Goal: Information Seeking & Learning: Learn about a topic

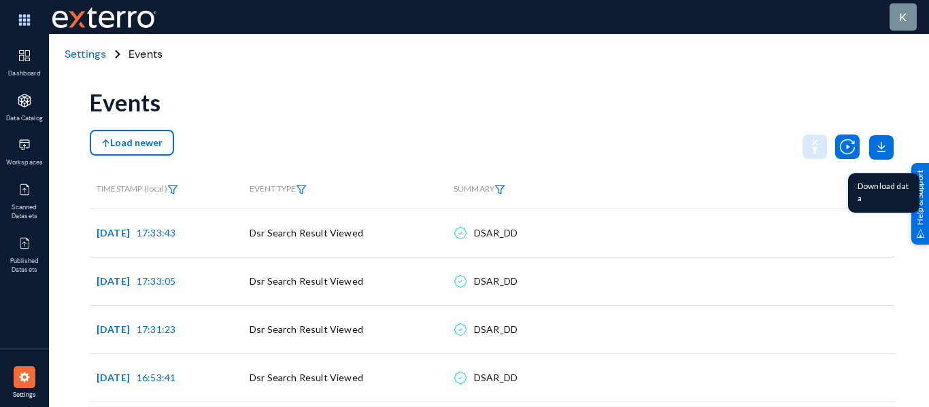
click at [876, 158] on icon at bounding box center [881, 147] width 24 height 24
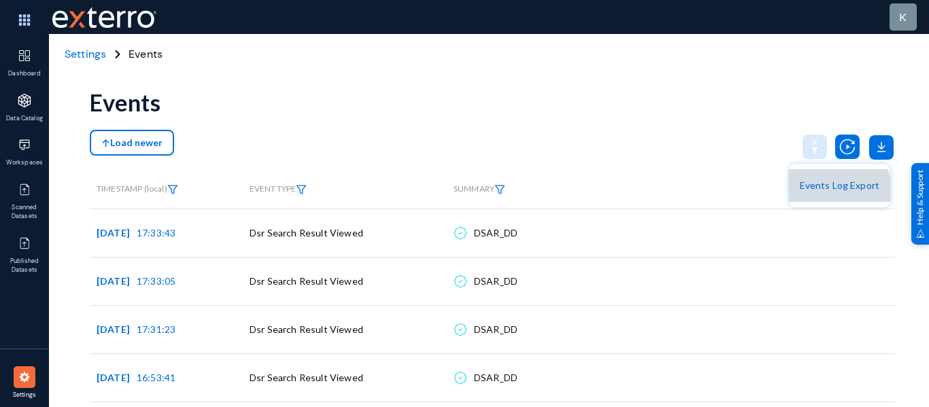
click at [834, 194] on button "Events Log Export" at bounding box center [839, 185] width 101 height 33
click at [303, 188] on img at bounding box center [301, 190] width 11 height 10
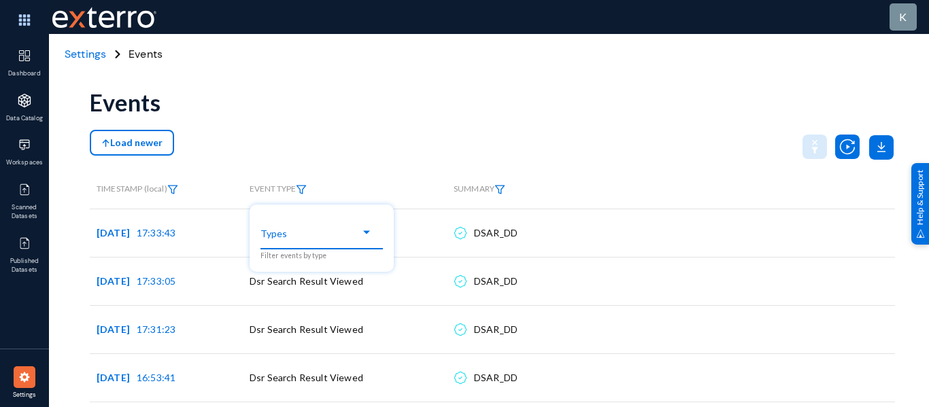
click at [362, 233] on div at bounding box center [367, 232] width 12 height 11
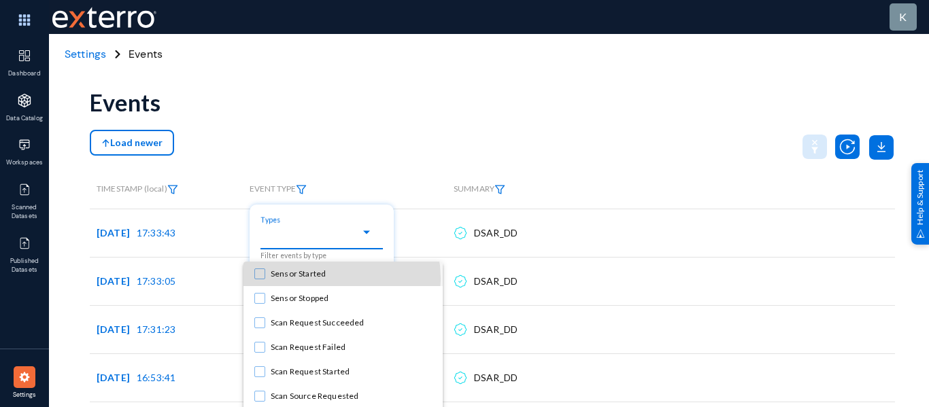
click at [317, 279] on span "Sensor Started" at bounding box center [351, 274] width 161 height 24
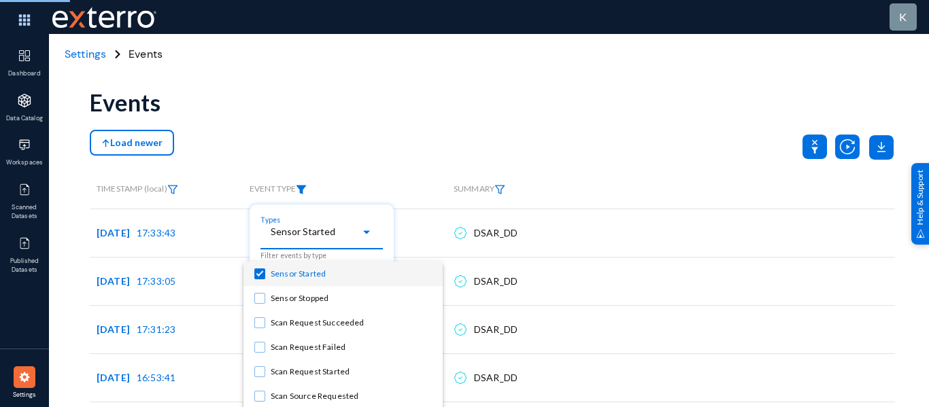
click at [456, 178] on div at bounding box center [464, 203] width 929 height 407
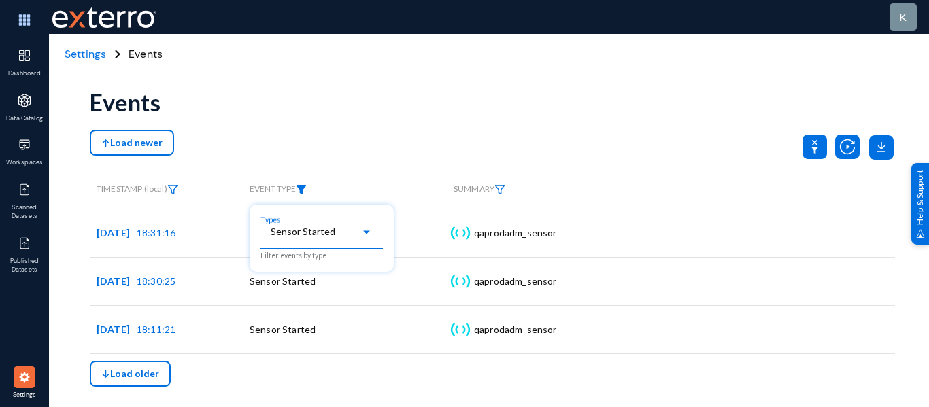
click at [358, 233] on div "Sensor Started" at bounding box center [316, 233] width 90 height 12
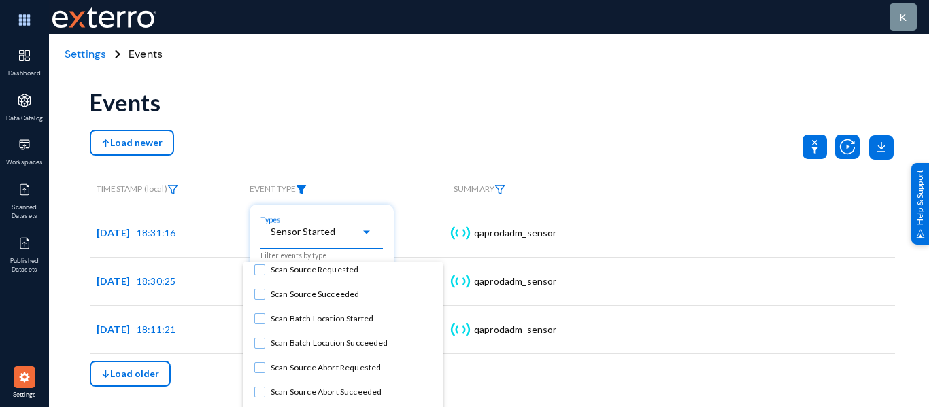
scroll to position [128, 0]
click at [378, 105] on div at bounding box center [464, 203] width 929 height 407
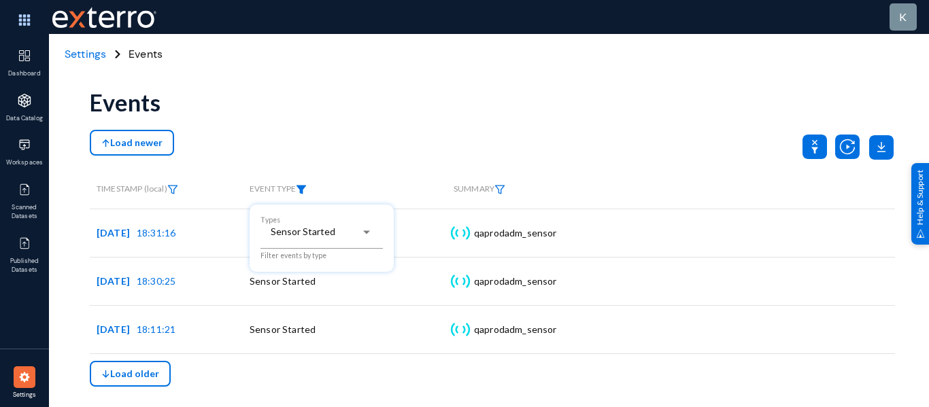
click at [356, 119] on div at bounding box center [464, 203] width 929 height 407
click at [500, 192] on img at bounding box center [499, 190] width 11 height 10
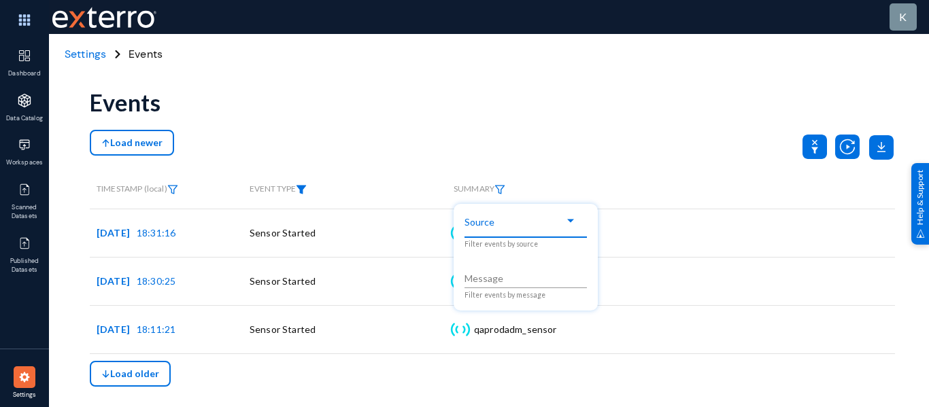
click at [493, 222] on span at bounding box center [520, 221] width 90 height 12
click at [587, 130] on div at bounding box center [464, 203] width 929 height 407
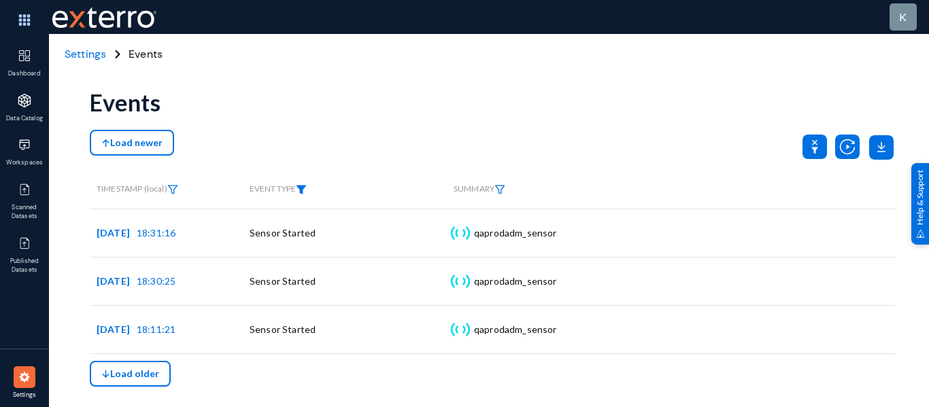
click at [301, 187] on img at bounding box center [301, 190] width 11 height 10
click at [348, 233] on div "Sensor Started" at bounding box center [316, 233] width 90 height 12
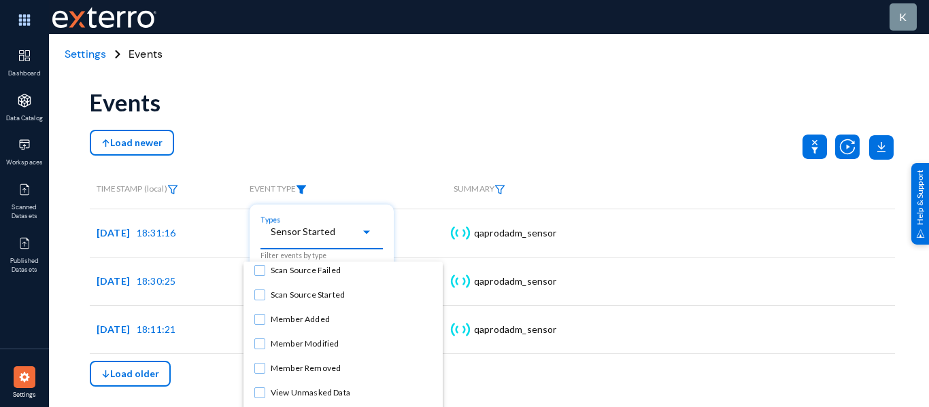
scroll to position [252, 0]
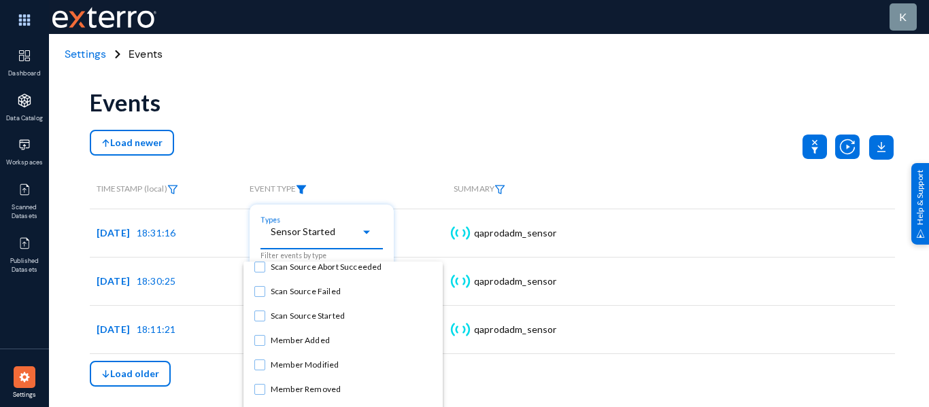
click at [361, 155] on div at bounding box center [464, 203] width 929 height 407
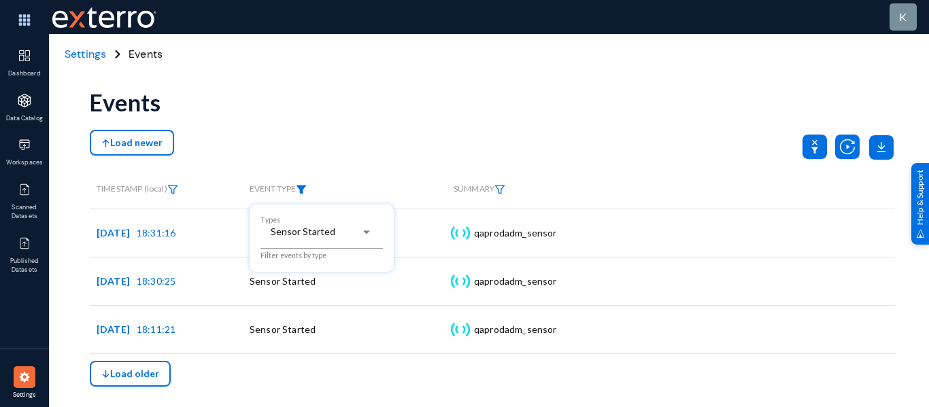
click at [500, 188] on div at bounding box center [464, 203] width 929 height 407
click at [499, 193] on img at bounding box center [499, 190] width 11 height 10
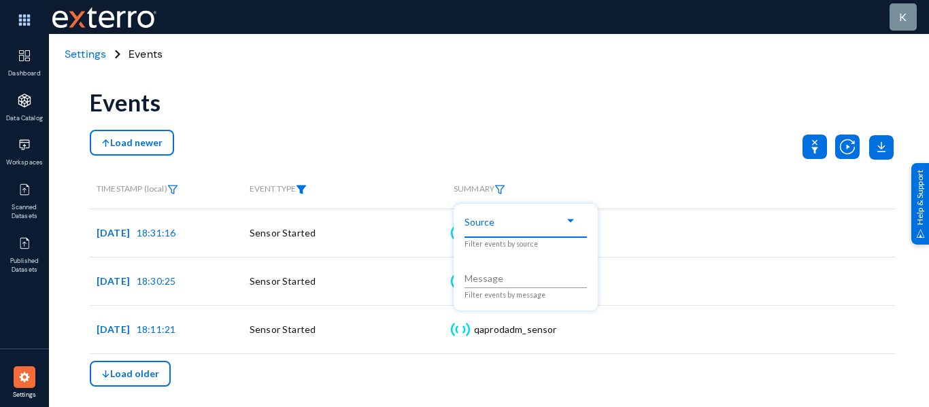
click at [545, 225] on span at bounding box center [520, 221] width 90 height 12
click at [568, 224] on div at bounding box center [571, 221] width 12 height 11
click at [569, 222] on div at bounding box center [570, 220] width 7 height 3
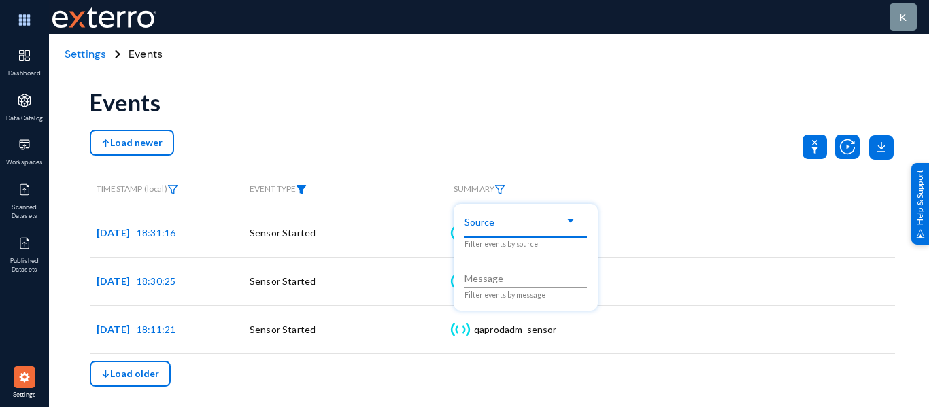
click at [569, 222] on div at bounding box center [570, 220] width 7 height 3
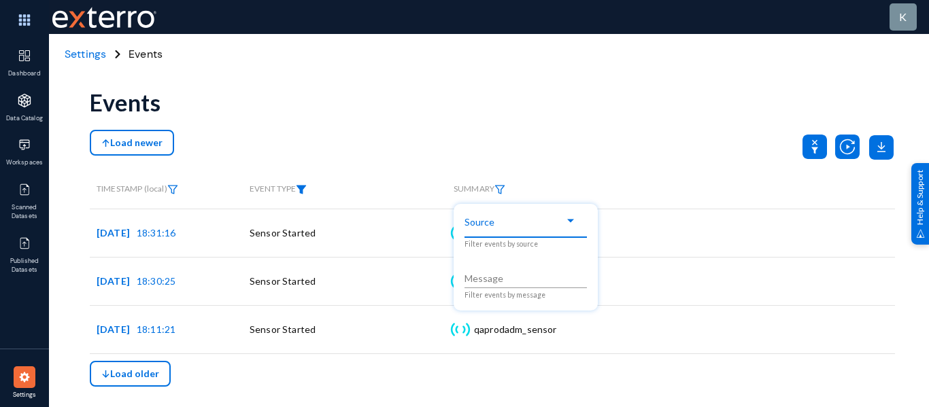
click at [569, 222] on div at bounding box center [570, 220] width 7 height 3
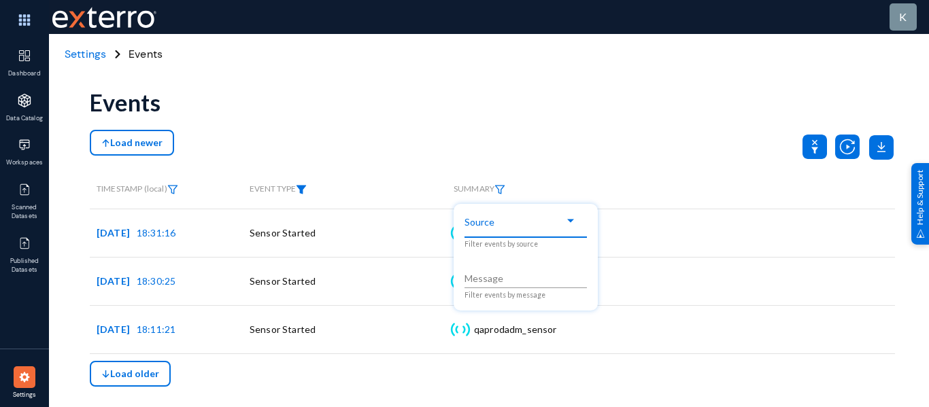
click at [569, 222] on div at bounding box center [570, 220] width 7 height 3
drag, startPoint x: 569, startPoint y: 222, endPoint x: 639, endPoint y: 88, distance: 150.9
click at [639, 88] on div "Source Filter events by source Message Filter events by message" at bounding box center [464, 203] width 929 height 407
click at [174, 190] on div at bounding box center [464, 203] width 929 height 407
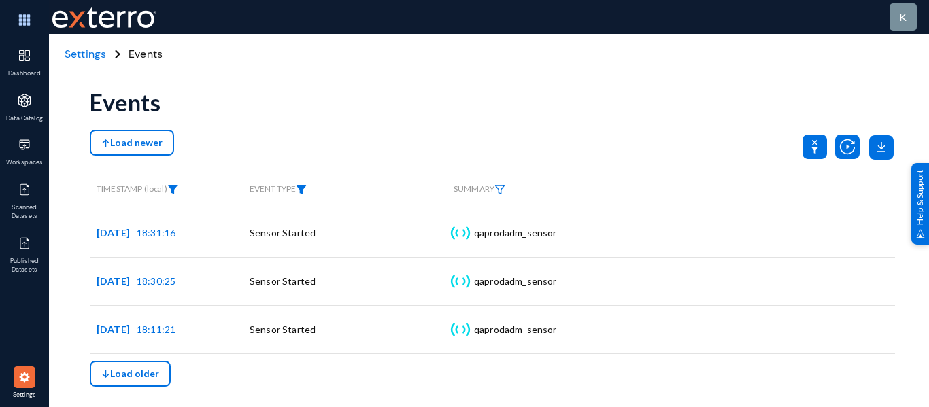
click at [174, 190] on img at bounding box center [172, 190] width 11 height 10
click at [174, 190] on body "k Dashboard Data Catalog Workspaces Scanned Datasets Published Datasets Setting…" at bounding box center [464, 203] width 929 height 407
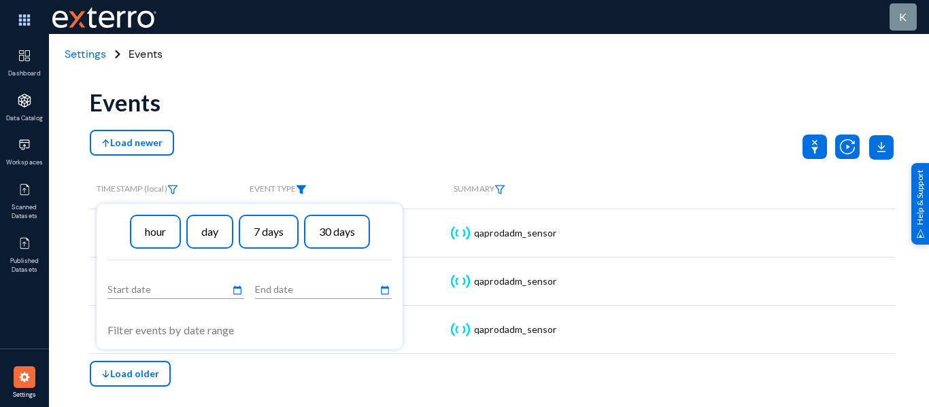
click at [492, 139] on div at bounding box center [464, 203] width 929 height 407
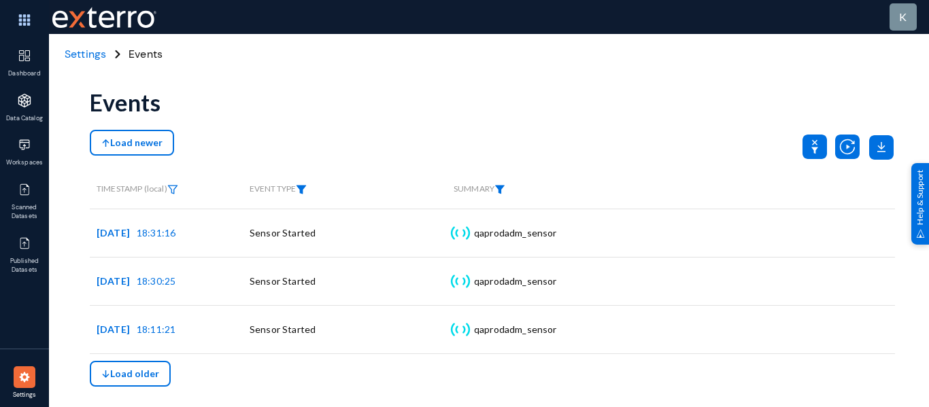
click at [503, 190] on img at bounding box center [499, 190] width 11 height 10
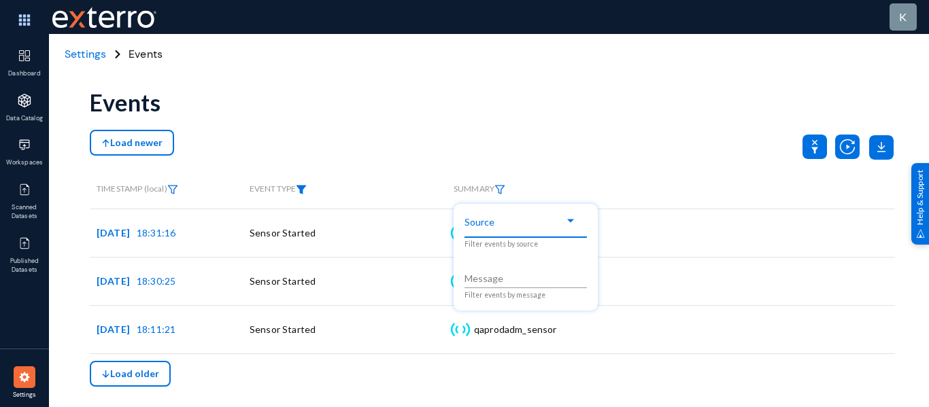
click at [570, 221] on div at bounding box center [570, 220] width 7 height 3
click at [533, 224] on span at bounding box center [520, 221] width 90 height 12
click at [484, 222] on span at bounding box center [520, 221] width 90 height 12
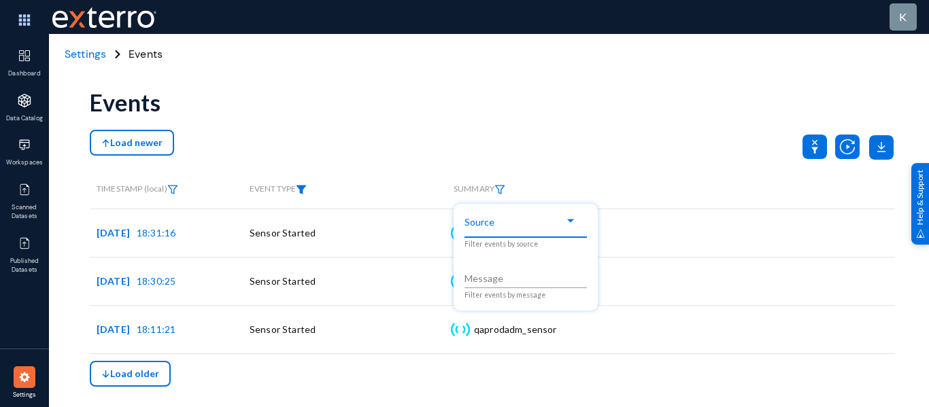
click at [484, 222] on span at bounding box center [520, 221] width 90 height 12
click at [483, 222] on span at bounding box center [520, 221] width 90 height 12
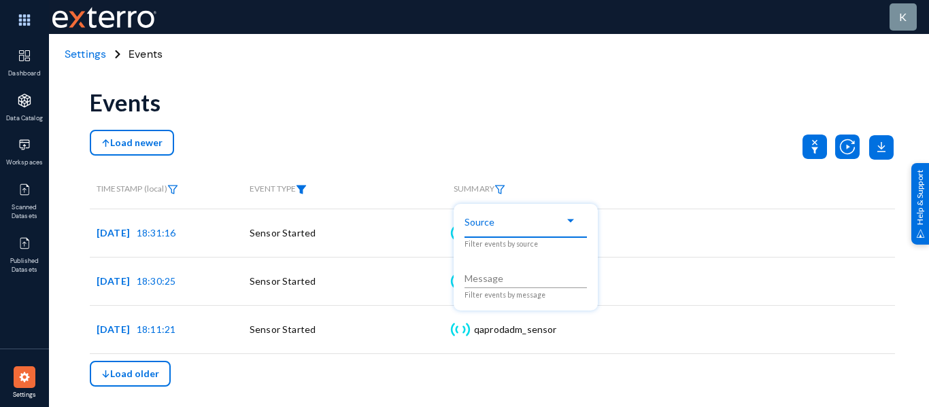
click at [483, 222] on span at bounding box center [520, 221] width 90 height 12
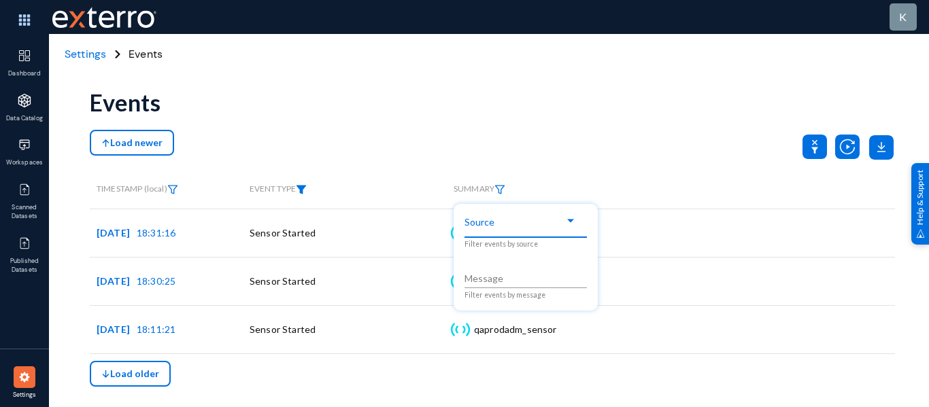
click at [484, 222] on span at bounding box center [520, 221] width 90 height 12
click at [539, 110] on div at bounding box center [464, 203] width 929 height 407
click at [539, 110] on div "Events" at bounding box center [492, 102] width 805 height 55
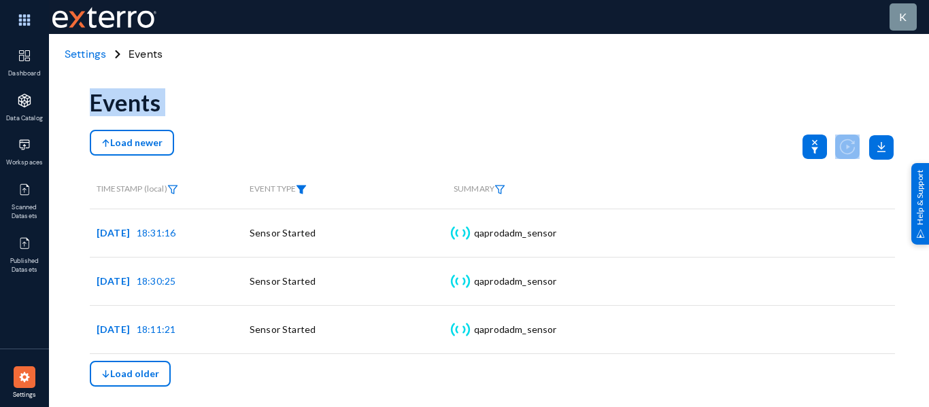
click at [539, 110] on div "Events" at bounding box center [492, 102] width 805 height 55
click at [502, 192] on img at bounding box center [499, 190] width 11 height 10
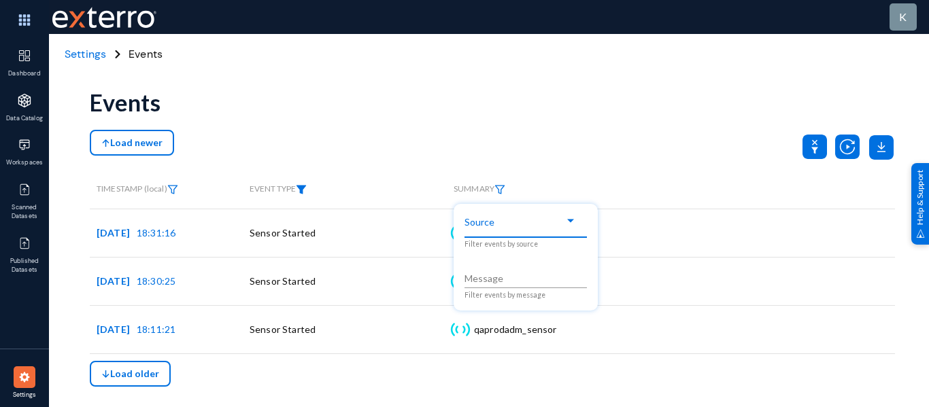
click at [569, 226] on div at bounding box center [571, 221] width 12 height 11
click at [535, 221] on span at bounding box center [520, 221] width 90 height 12
drag, startPoint x: 494, startPoint y: 288, endPoint x: 504, endPoint y: 277, distance: 15.0
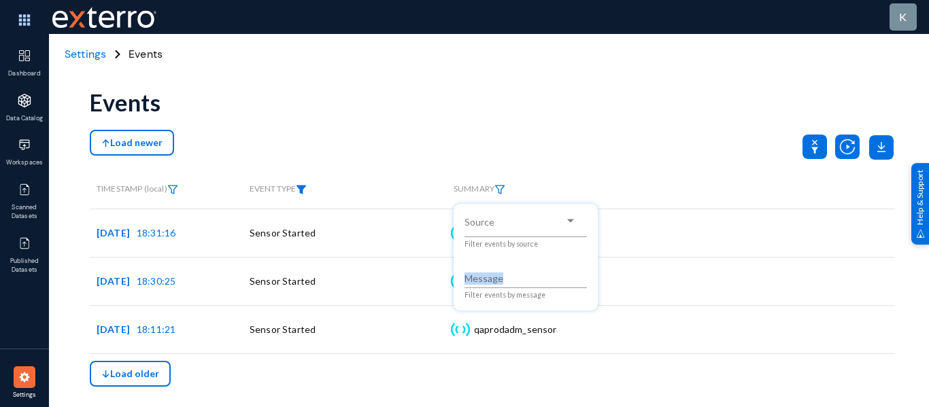
click at [504, 277] on div "Message Filter events by message" at bounding box center [526, 280] width 122 height 39
click at [504, 277] on input "Message" at bounding box center [526, 279] width 122 height 12
click at [504, 229] on div at bounding box center [526, 222] width 102 height 12
click at [545, 125] on div at bounding box center [464, 203] width 929 height 407
drag, startPoint x: 313, startPoint y: 191, endPoint x: 304, endPoint y: 190, distance: 8.9
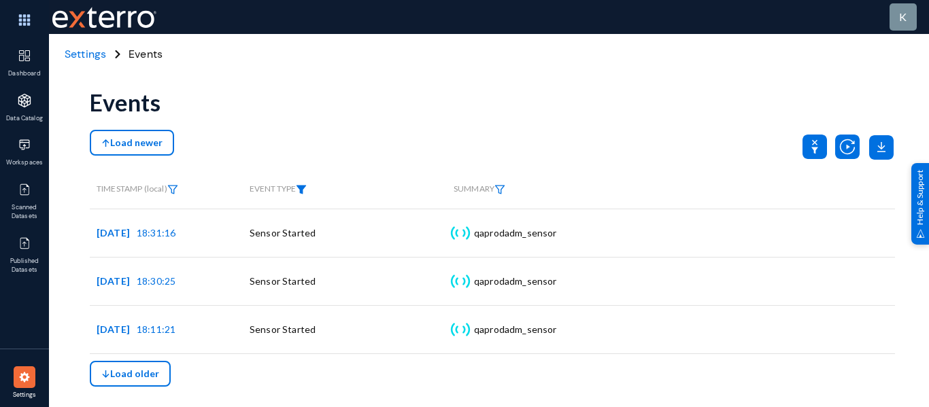
click at [304, 190] on div "EVENT TYPE" at bounding box center [345, 189] width 190 height 10
click at [304, 190] on img at bounding box center [301, 190] width 11 height 10
click at [811, 148] on div at bounding box center [464, 203] width 929 height 407
click at [811, 148] on icon at bounding box center [814, 147] width 7 height 14
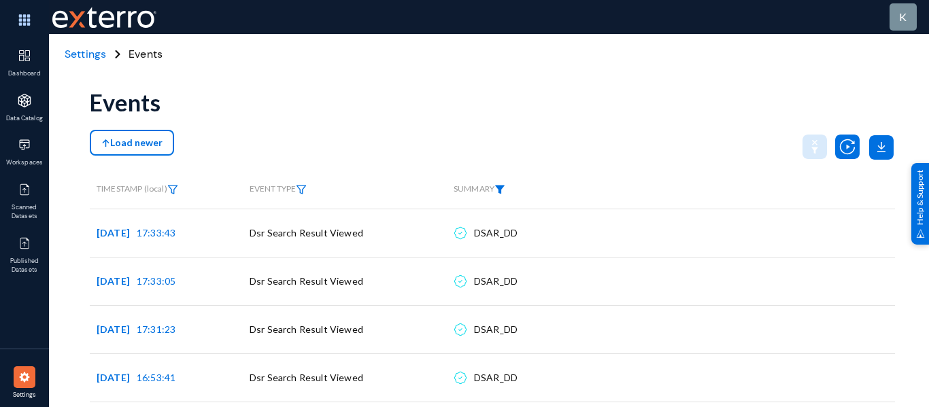
click at [501, 189] on img at bounding box center [499, 190] width 11 height 10
click at [533, 229] on mat-select at bounding box center [526, 225] width 122 height 18
click at [564, 218] on span at bounding box center [520, 221] width 90 height 12
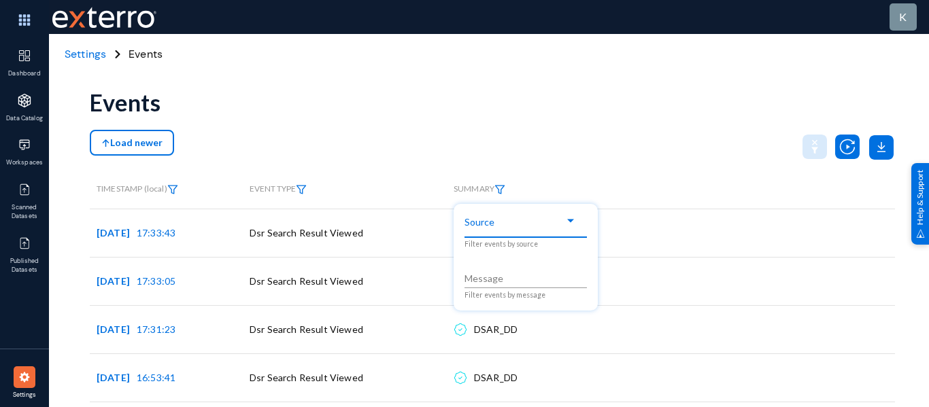
drag, startPoint x: 564, startPoint y: 218, endPoint x: 506, endPoint y: 219, distance: 57.8
click at [506, 219] on span at bounding box center [520, 221] width 90 height 12
click at [572, 222] on div at bounding box center [570, 220] width 7 height 3
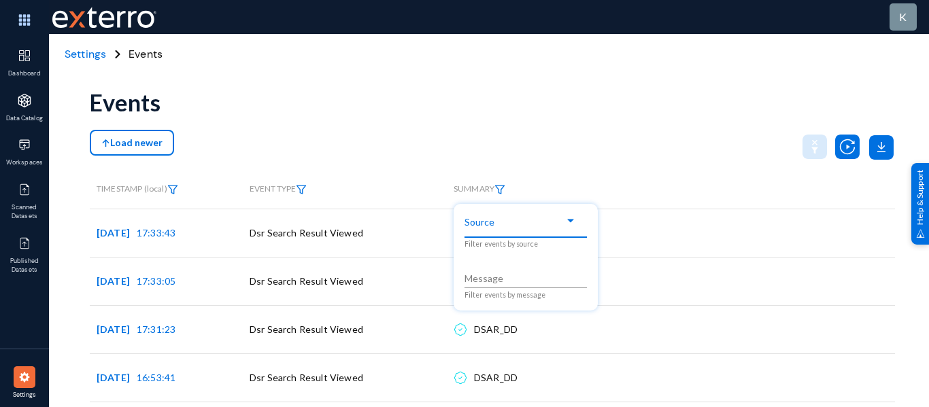
click at [572, 222] on div at bounding box center [570, 220] width 7 height 3
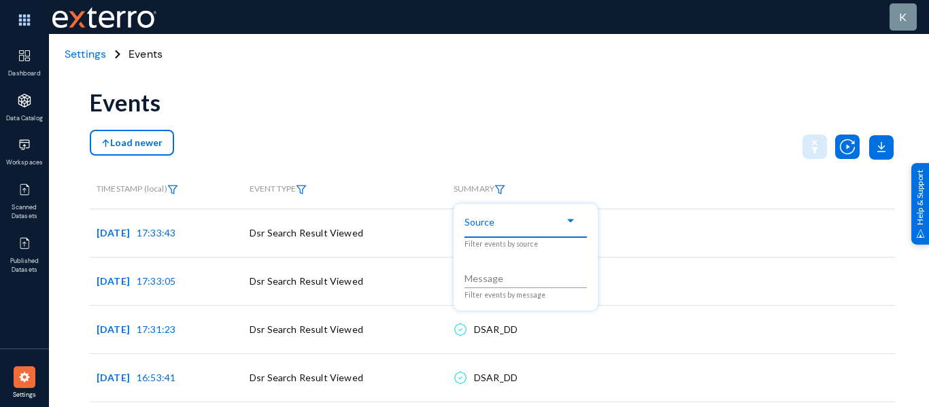
click at [572, 222] on div at bounding box center [570, 220] width 7 height 3
click at [501, 286] on div "Message" at bounding box center [526, 275] width 122 height 28
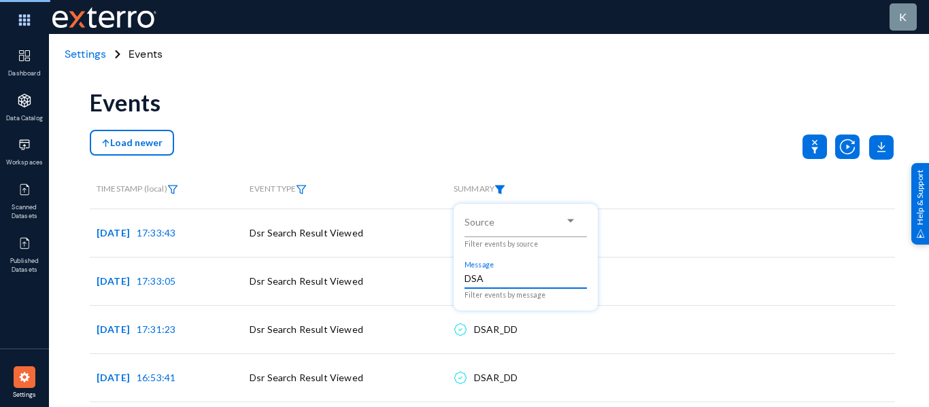
type input "DSA"
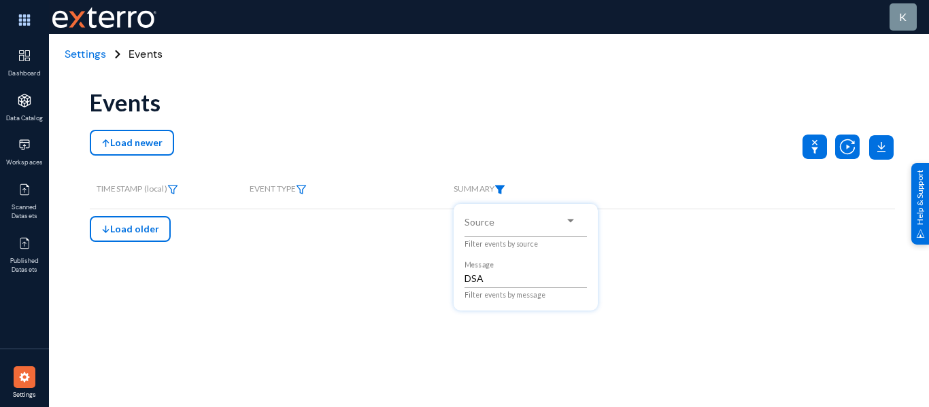
click at [546, 152] on div at bounding box center [464, 203] width 929 height 407
click at [502, 189] on img at bounding box center [499, 190] width 11 height 10
click at [814, 150] on div at bounding box center [464, 203] width 929 height 407
drag, startPoint x: 818, startPoint y: 114, endPoint x: 809, endPoint y: 137, distance: 24.8
click at [817, 115] on div "Events" at bounding box center [492, 102] width 805 height 55
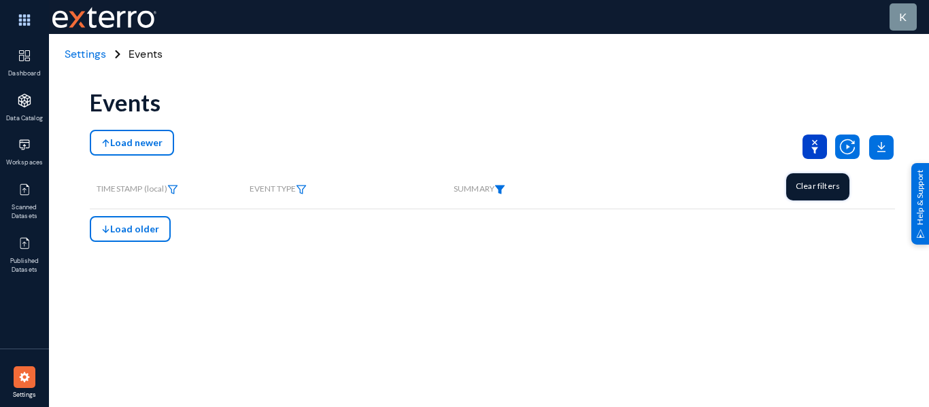
click at [807, 142] on icon at bounding box center [815, 147] width 24 height 24
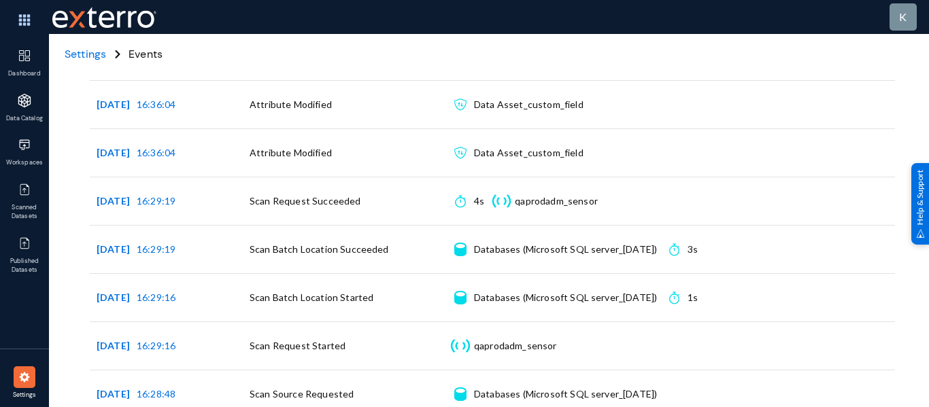
scroll to position [494, 0]
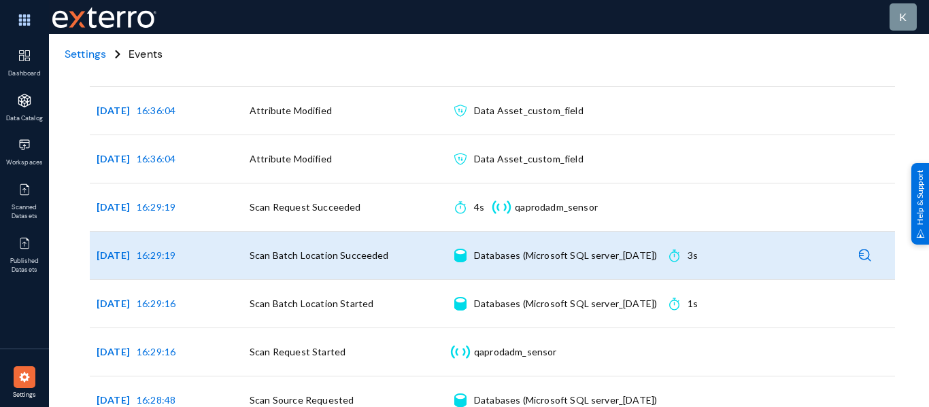
drag, startPoint x: 449, startPoint y: 226, endPoint x: 666, endPoint y: 231, distance: 217.0
click at [666, 231] on td "Source Databases (Microsoft SQL server_[DATE]) Connection details Duration 3s" at bounding box center [671, 255] width 448 height 48
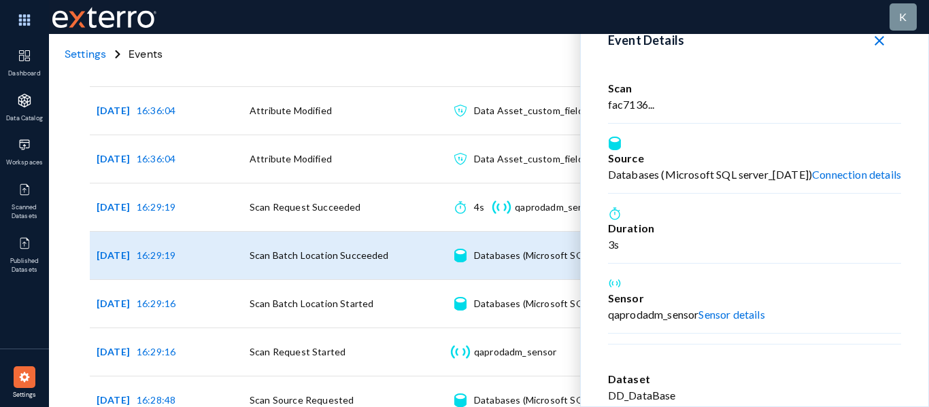
copy div "Source Databases (Microsoft SQL server_[DATE])"
click at [885, 46] on mat-icon "close" at bounding box center [879, 41] width 16 height 16
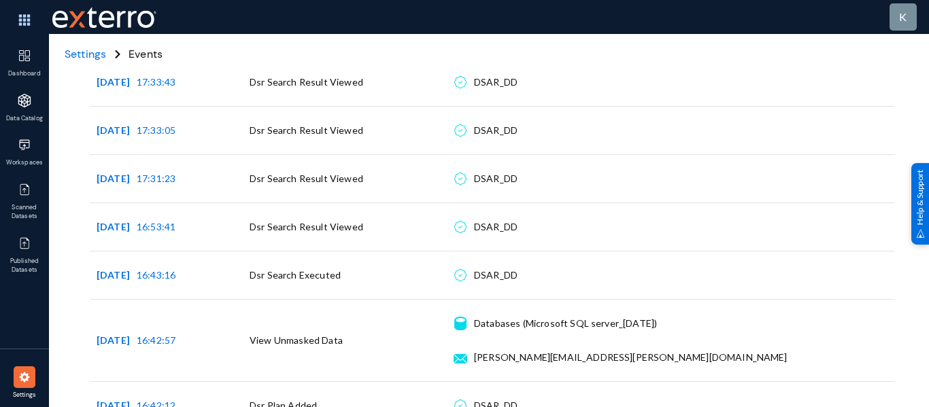
scroll to position [0, 0]
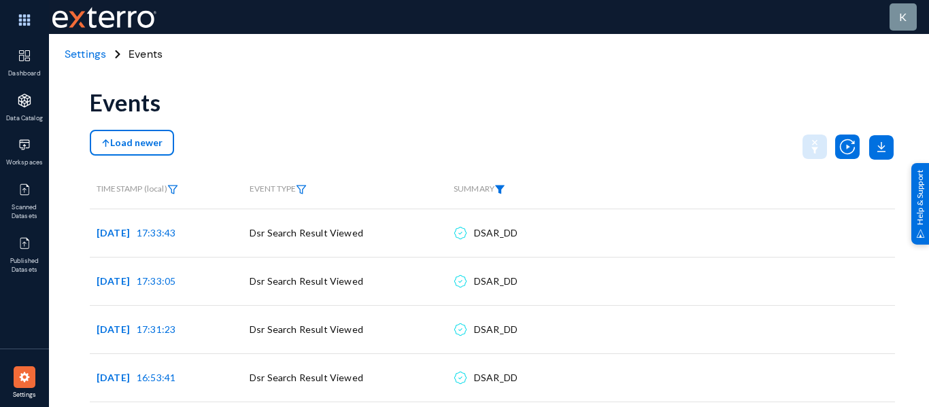
click at [499, 192] on img at bounding box center [499, 190] width 11 height 10
click at [561, 223] on span at bounding box center [520, 221] width 90 height 12
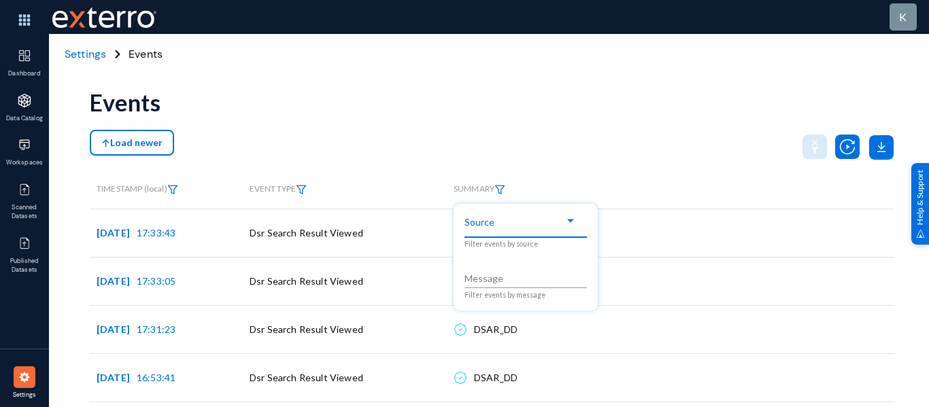
click at [561, 223] on span at bounding box center [520, 221] width 90 height 12
click at [484, 224] on span at bounding box center [520, 221] width 90 height 12
click at [380, 118] on div at bounding box center [464, 203] width 929 height 407
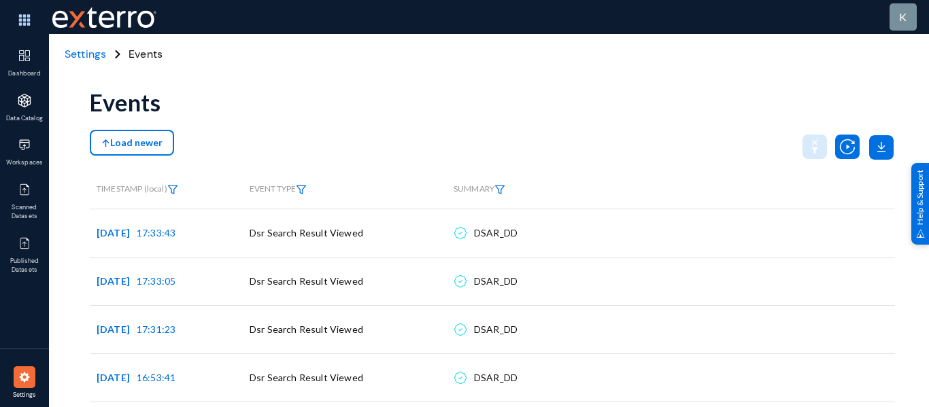
click at [499, 184] on anms-filter-icon at bounding box center [499, 189] width 11 height 10
click at [529, 224] on span at bounding box center [520, 221] width 90 height 12
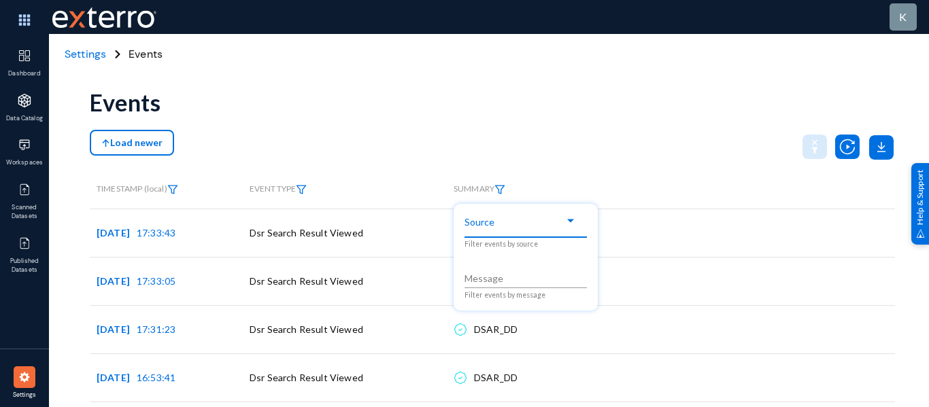
click at [529, 224] on span at bounding box center [520, 221] width 90 height 12
drag, startPoint x: 529, startPoint y: 224, endPoint x: 580, endPoint y: 227, distance: 50.4
click at [580, 227] on mat-select at bounding box center [526, 225] width 122 height 18
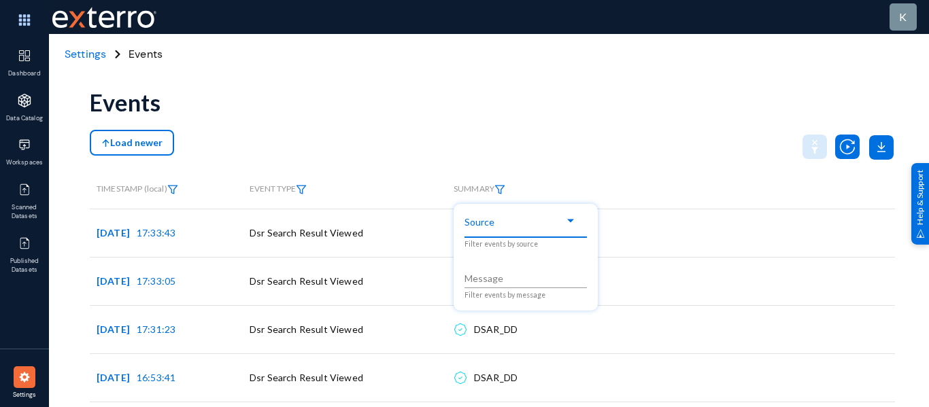
click at [433, 136] on div at bounding box center [464, 203] width 929 height 407
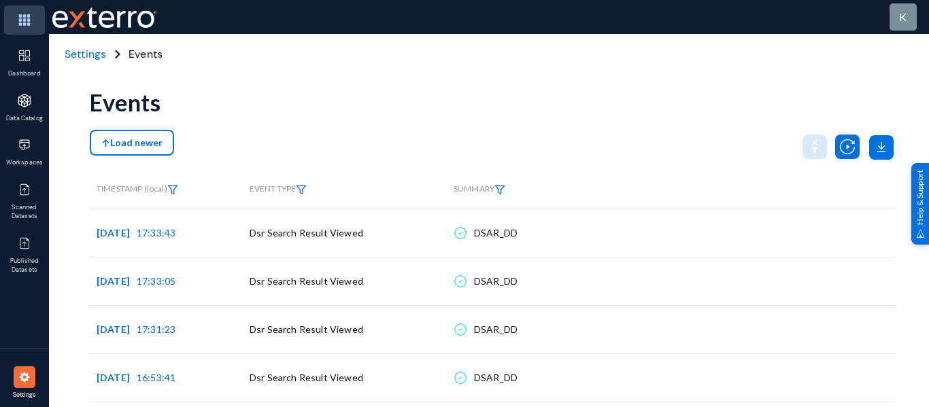
click at [37, 23] on img at bounding box center [24, 19] width 41 height 29
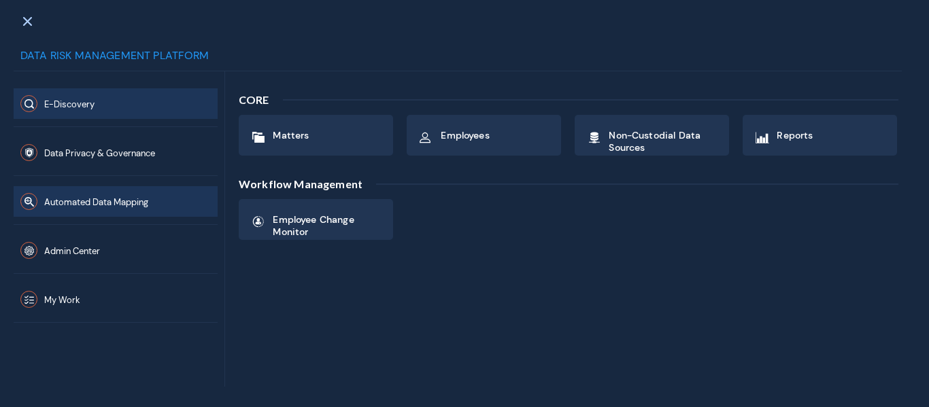
drag, startPoint x: 113, startPoint y: 180, endPoint x: 114, endPoint y: 199, distance: 19.1
click at [114, 199] on div "Automated Data Mapping" at bounding box center [116, 200] width 204 height 49
click at [114, 199] on span "Automated Data Mapping" at bounding box center [96, 203] width 104 height 12
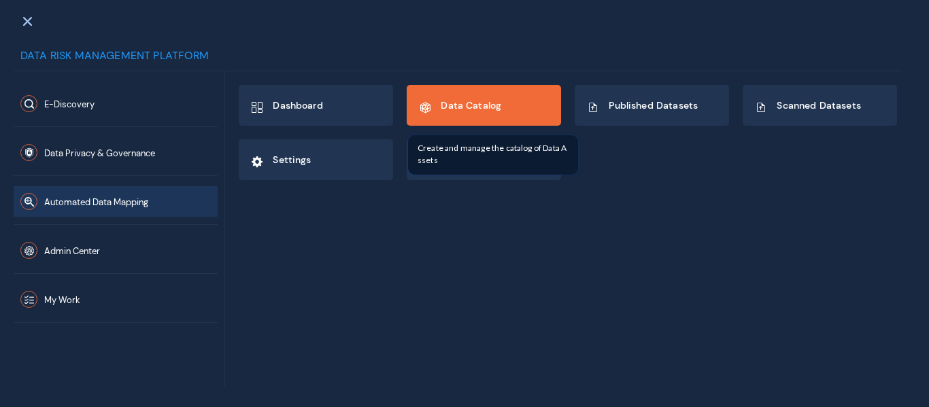
click at [450, 120] on div "Data Catalog" at bounding box center [483, 105] width 153 height 39
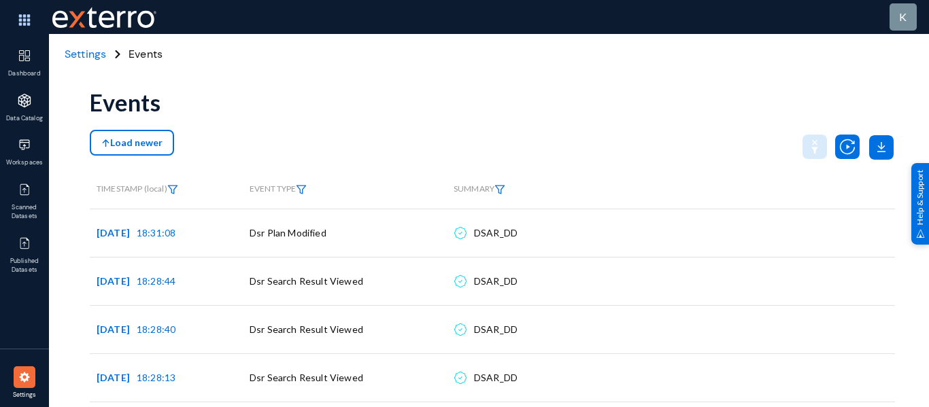
click at [505, 184] on anms-filter-icon at bounding box center [499, 189] width 11 height 10
click at [505, 184] on div at bounding box center [464, 203] width 929 height 407
click at [500, 182] on th "SUMMARY" at bounding box center [671, 190] width 448 height 38
click at [501, 195] on th "SUMMARY" at bounding box center [671, 190] width 448 height 38
click at [503, 190] on img at bounding box center [499, 190] width 11 height 10
